Goal: Task Accomplishment & Management: Complete application form

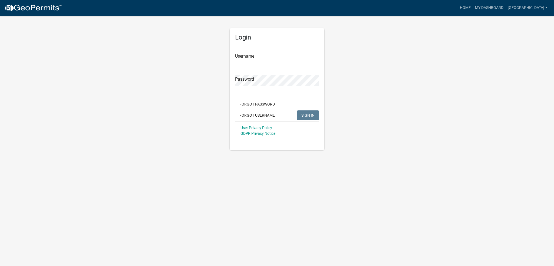
type input "[GEOGRAPHIC_DATA]"
click at [308, 115] on span "SIGN IN" at bounding box center [308, 115] width 13 height 4
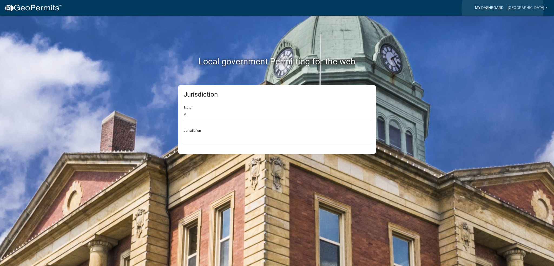
click at [503, 9] on link "My Dashboard" at bounding box center [489, 8] width 33 height 10
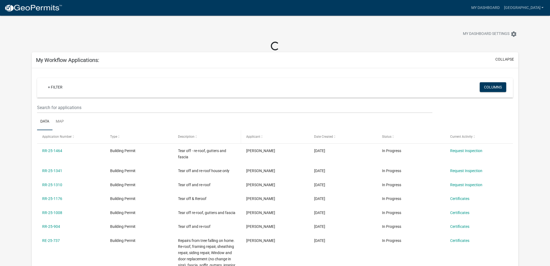
scroll to position [27, 0]
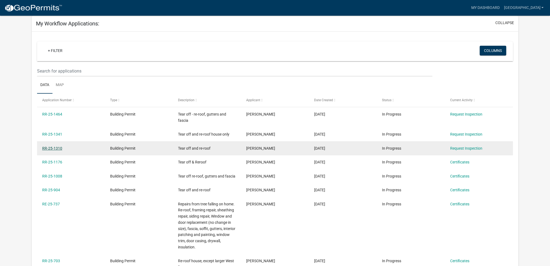
click at [54, 149] on link "RR-25-1310" at bounding box center [52, 148] width 20 height 4
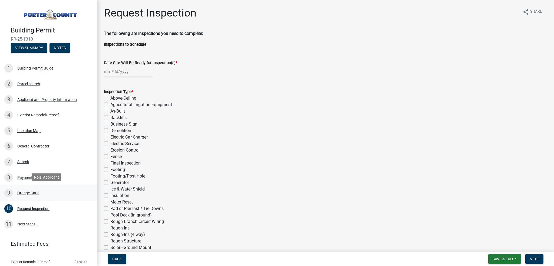
click at [30, 191] on div "Orange Card" at bounding box center [27, 193] width 21 height 4
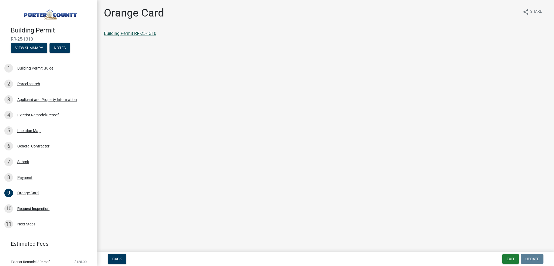
click at [133, 34] on link "Building Permit RR-25-1310" at bounding box center [130, 33] width 53 height 5
click at [30, 208] on div "Request Inspection" at bounding box center [33, 209] width 32 height 4
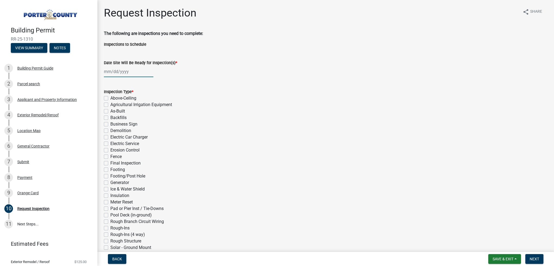
click at [106, 72] on div at bounding box center [129, 71] width 50 height 11
select select "8"
select select "2025"
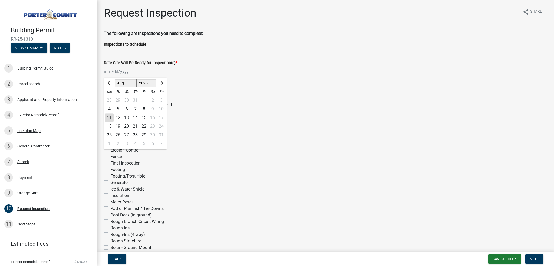
click at [108, 118] on div "11" at bounding box center [109, 117] width 9 height 9
type input "[DATE]"
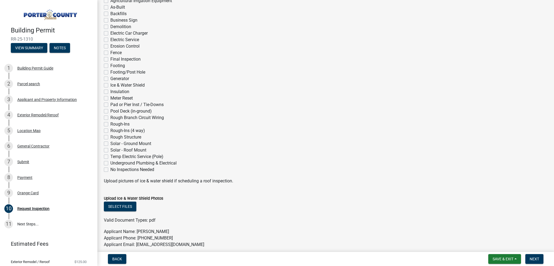
scroll to position [108, 0]
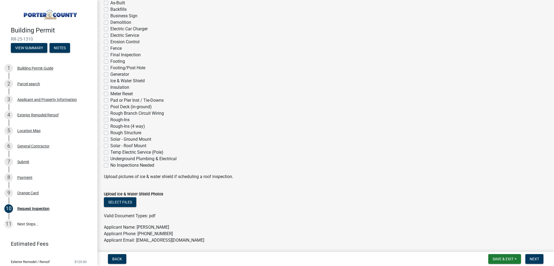
click at [110, 80] on label "Ice & Water Shield" at bounding box center [127, 81] width 34 height 6
click at [110, 80] on input "Ice & Water Shield" at bounding box center [112, 80] width 4 height 4
checkbox input "true"
checkbox input "false"
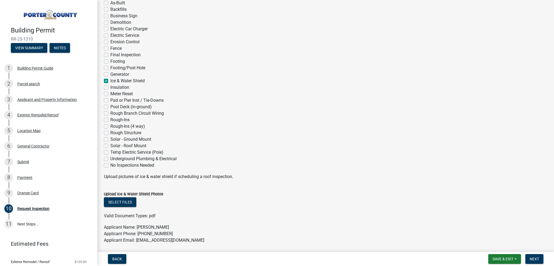
checkbox input "false"
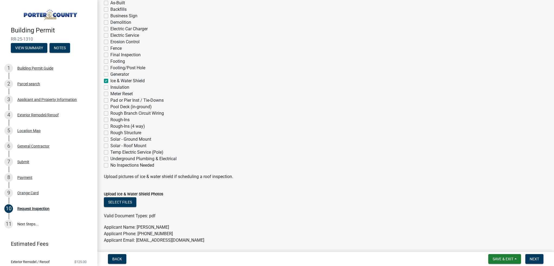
checkbox input "false"
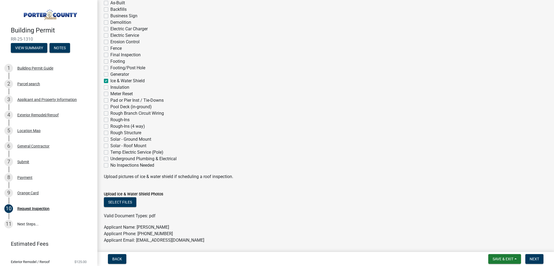
checkbox input "false"
checkbox input "true"
checkbox input "false"
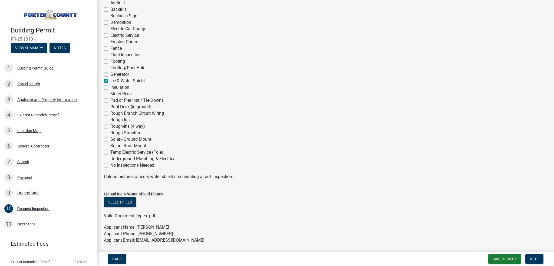
checkbox input "false"
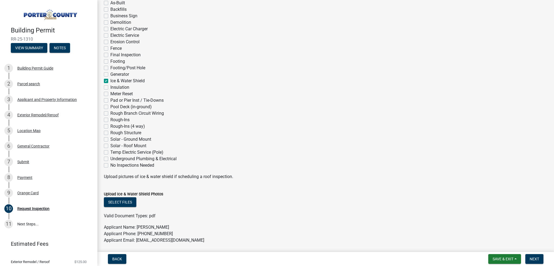
checkbox input "false"
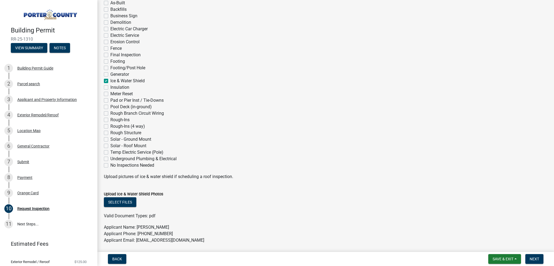
checkbox input "false"
click at [123, 201] on button "Select files" at bounding box center [120, 202] width 32 height 10
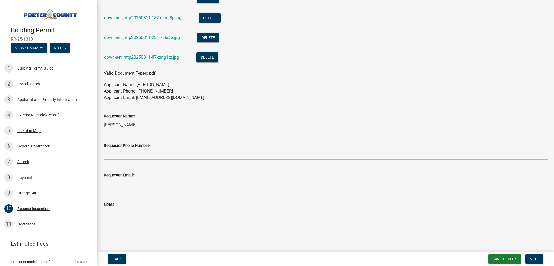
scroll to position [352, 0]
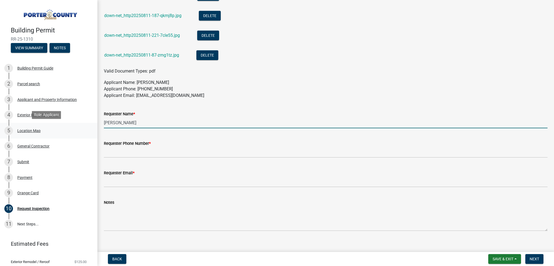
drag, startPoint x: 133, startPoint y: 123, endPoint x: 83, endPoint y: 123, distance: 50.4
click at [83, 123] on div "Building Permit RR-25-1310 View Summary Notes 1 Building Permit Guide 2 Parcel …" at bounding box center [277, 133] width 554 height 266
type input "[PERSON_NAME]"
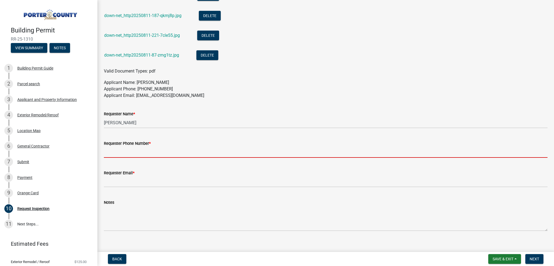
click at [121, 151] on input "Requester Phone Number *" at bounding box center [326, 152] width 444 height 11
type input "2192527283"
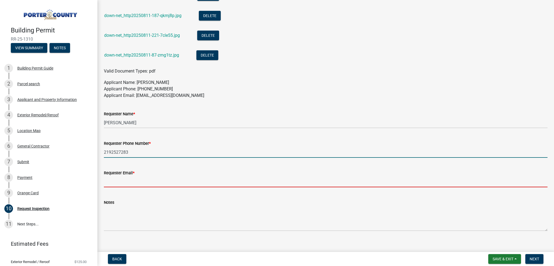
click at [130, 179] on input "Requester Email *" at bounding box center [326, 181] width 444 height 11
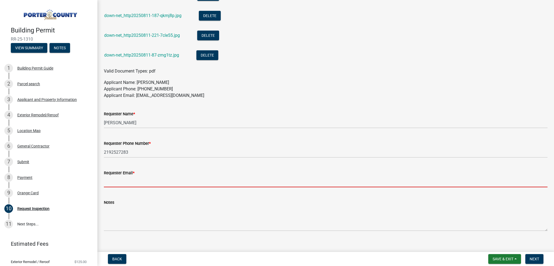
type input "[EMAIL_ADDRESS][DOMAIN_NAME]"
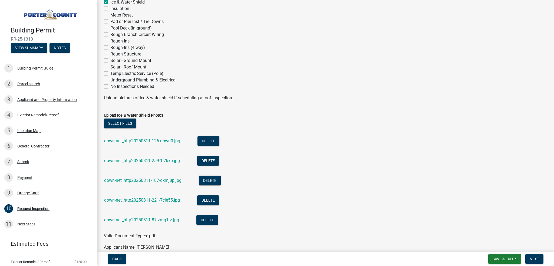
scroll to position [217, 0]
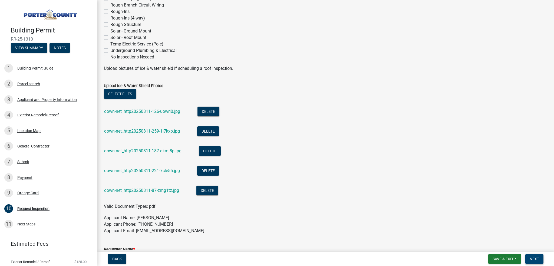
click at [536, 260] on span "Next" at bounding box center [534, 259] width 9 height 4
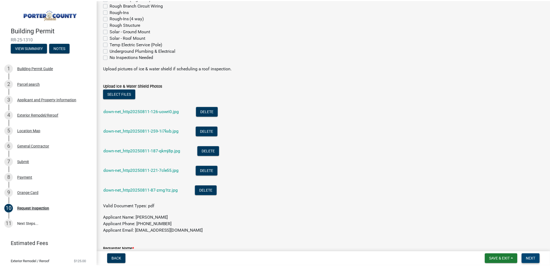
scroll to position [0, 0]
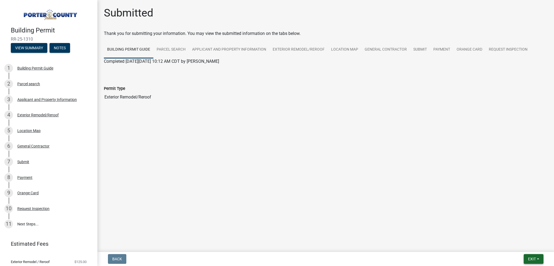
click at [533, 260] on span "Exit" at bounding box center [532, 259] width 8 height 4
click at [523, 246] on button "Save & Exit" at bounding box center [522, 245] width 43 height 13
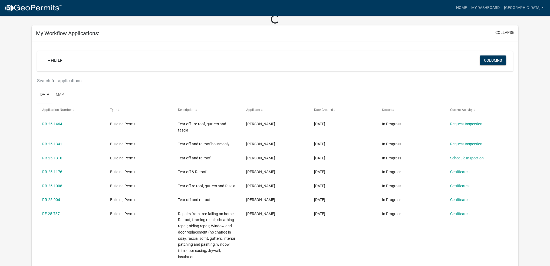
scroll to position [27, 0]
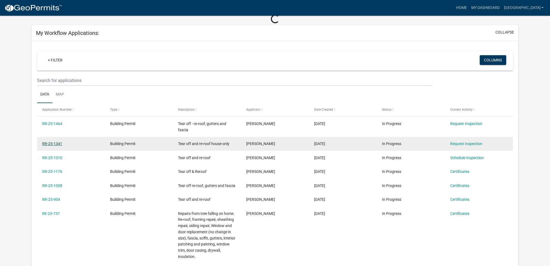
click at [58, 142] on link "RR-25-1341" at bounding box center [52, 144] width 20 height 4
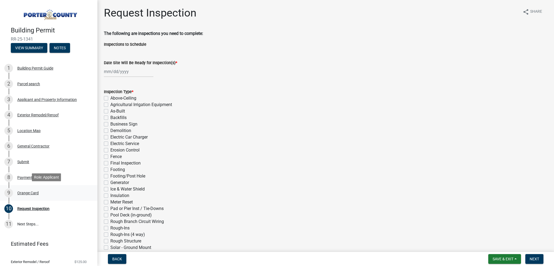
click at [30, 191] on div "Orange Card" at bounding box center [27, 193] width 21 height 4
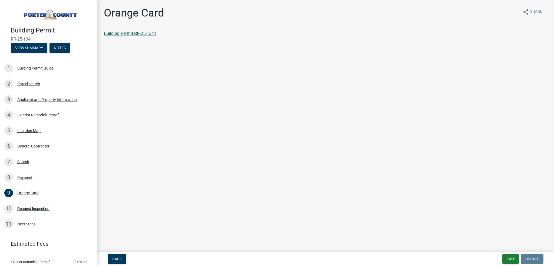
click at [143, 31] on link "Building Permit RR-25-1341" at bounding box center [130, 33] width 53 height 5
click at [33, 208] on div "Request Inspection" at bounding box center [33, 209] width 32 height 4
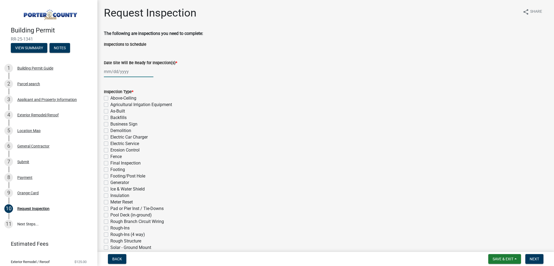
click at [110, 71] on div at bounding box center [129, 71] width 50 height 11
select select "8"
select select "2025"
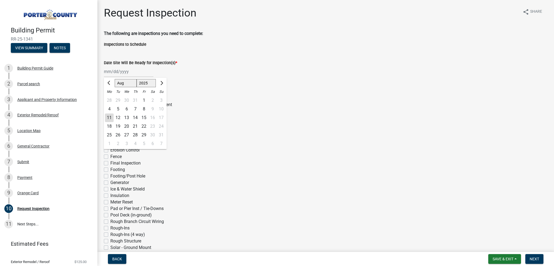
click at [108, 117] on div "11" at bounding box center [109, 117] width 9 height 9
type input "[DATE]"
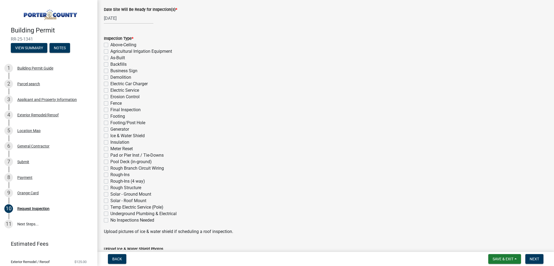
scroll to position [54, 0]
click at [110, 135] on label "Ice & Water Shield" at bounding box center [127, 135] width 34 height 6
click at [110, 135] on input "Ice & Water Shield" at bounding box center [112, 134] width 4 height 4
checkbox input "true"
checkbox input "false"
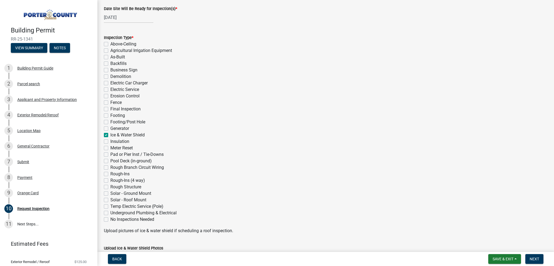
checkbox input "false"
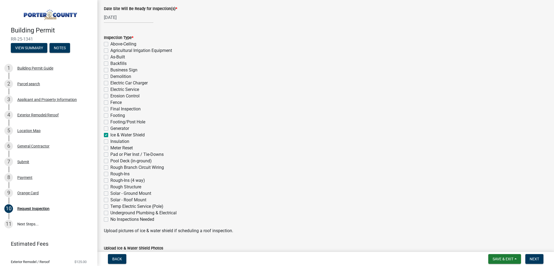
checkbox input "false"
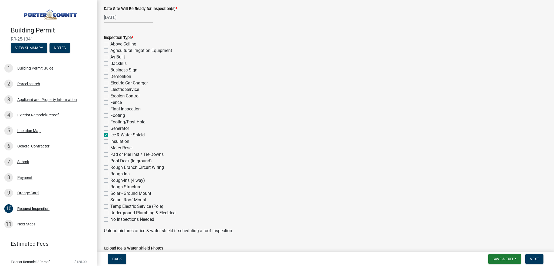
checkbox input "false"
checkbox input "true"
checkbox input "false"
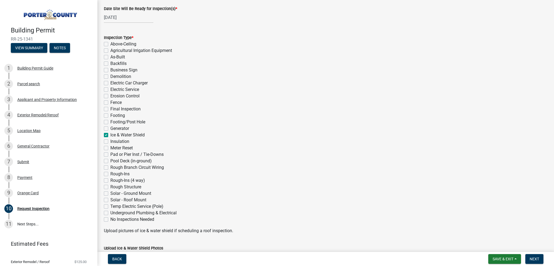
checkbox input "false"
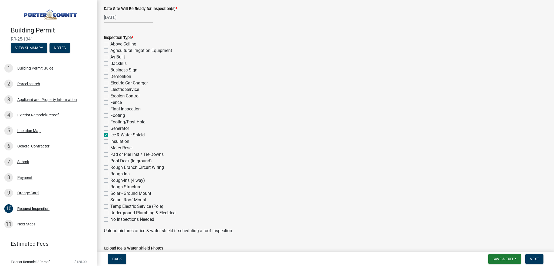
checkbox input "false"
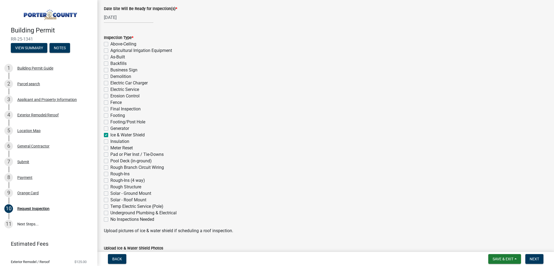
checkbox input "false"
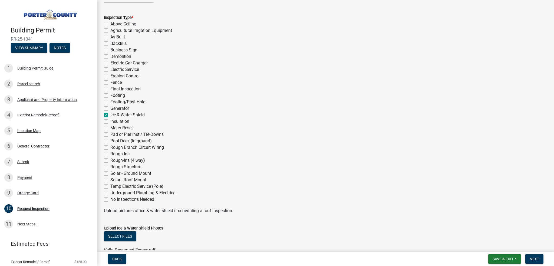
scroll to position [135, 0]
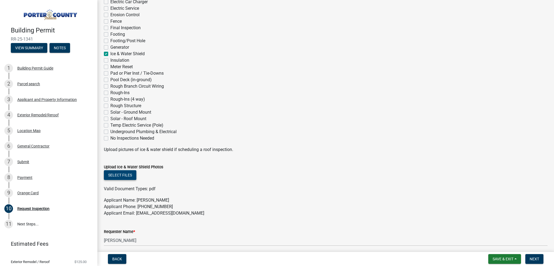
click at [129, 172] on button "Select files" at bounding box center [120, 175] width 32 height 10
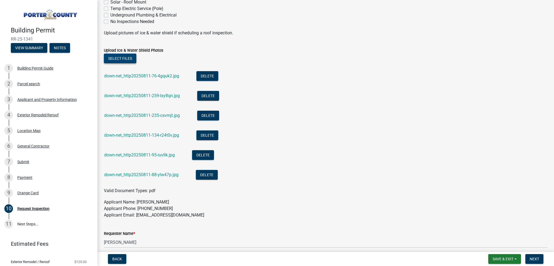
scroll to position [298, 0]
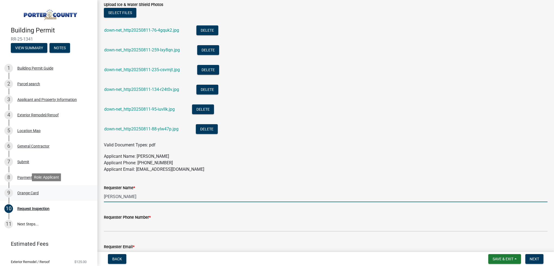
drag, startPoint x: 138, startPoint y: 197, endPoint x: 83, endPoint y: 199, distance: 55.0
click at [83, 199] on div "Building Permit RR-25-1341 View Summary Notes 1 Building Permit Guide 2 Parcel …" at bounding box center [277, 133] width 554 height 266
type input "[PERSON_NAME]"
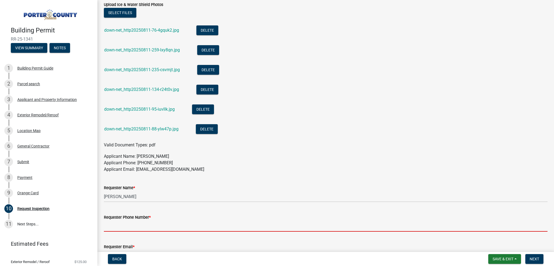
click at [129, 227] on input "Requester Phone Number *" at bounding box center [326, 226] width 444 height 11
type input "2192527283"
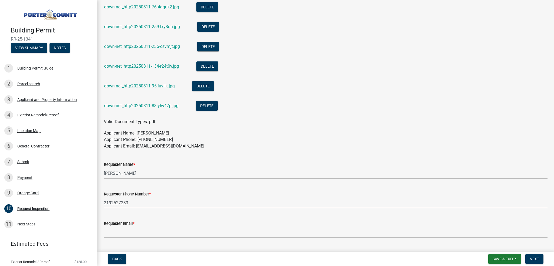
scroll to position [352, 0]
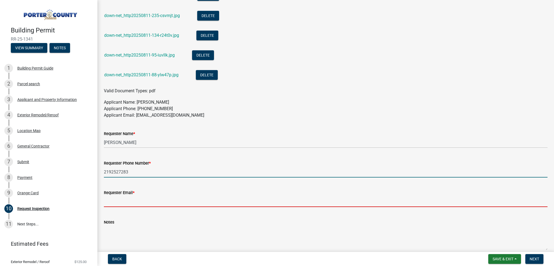
click at [126, 202] on input "Requester Email *" at bounding box center [326, 201] width 444 height 11
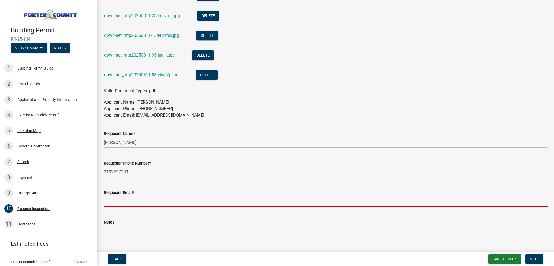
type input "[EMAIL_ADDRESS][DOMAIN_NAME]"
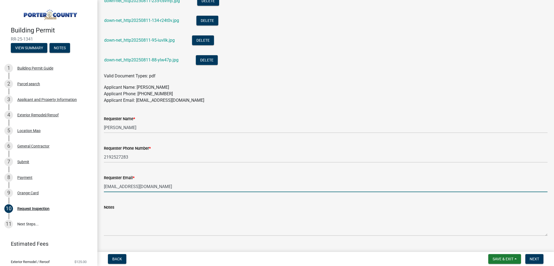
scroll to position [378, 0]
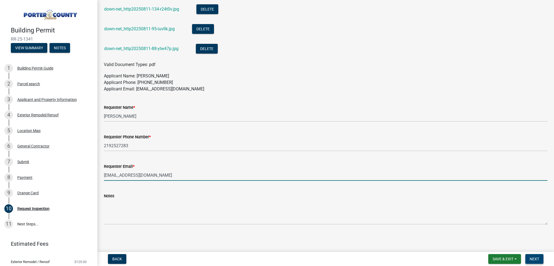
click at [538, 259] on span "Next" at bounding box center [534, 259] width 9 height 4
